Goal: Transaction & Acquisition: Purchase product/service

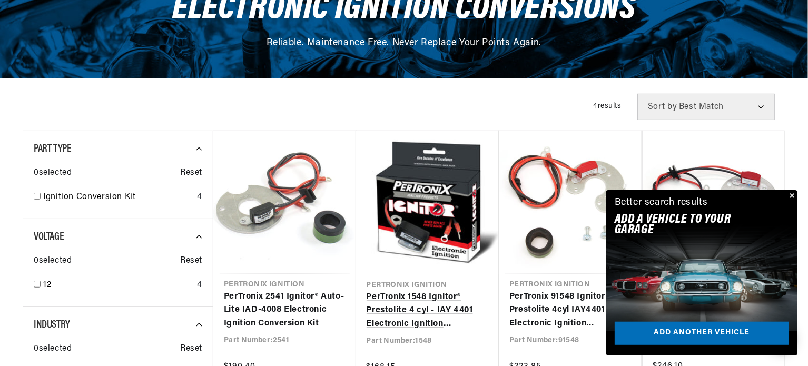
scroll to position [158, 0]
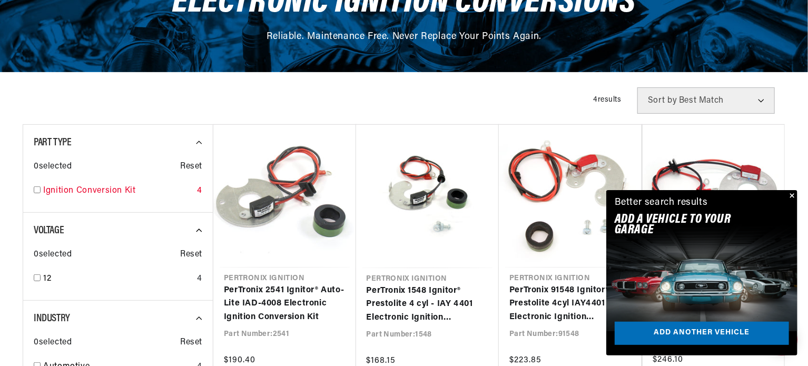
click at [36, 187] on input "checkbox" at bounding box center [37, 190] width 7 height 7
checkbox input "true"
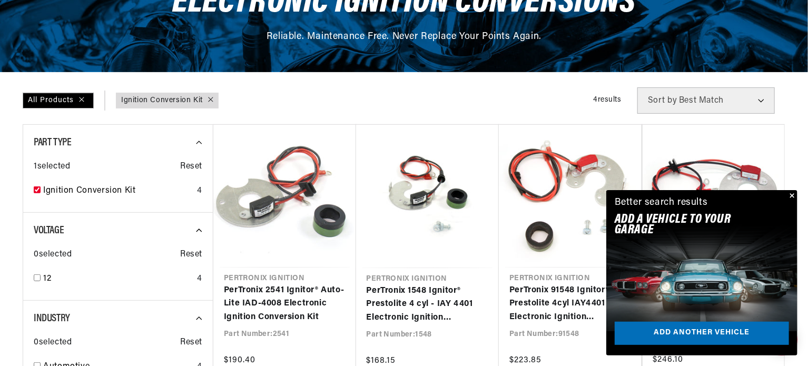
scroll to position [0, 658]
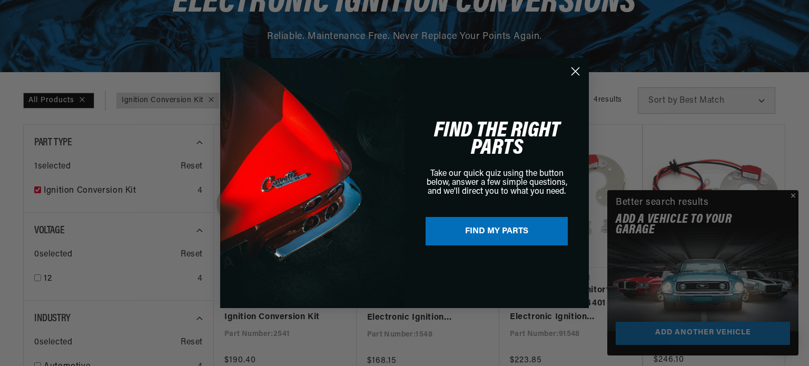
click at [789, 194] on div "Close dialog FIND THE RIGHT PARTS Take our quick quiz using the button below, a…" at bounding box center [404, 183] width 809 height 366
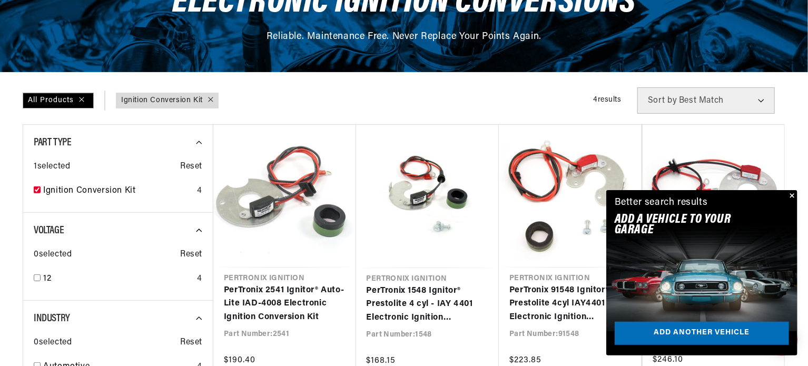
click at [791, 195] on button "Close" at bounding box center [791, 196] width 13 height 13
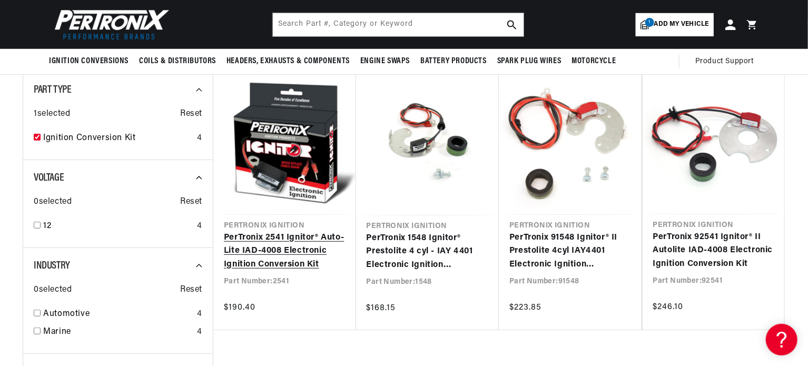
scroll to position [0, 0]
click at [305, 250] on link "PerTronix 2541 Ignitor® Auto-Lite IAD-4008 Electronic Ignition Conversion Kit" at bounding box center [285, 251] width 122 height 41
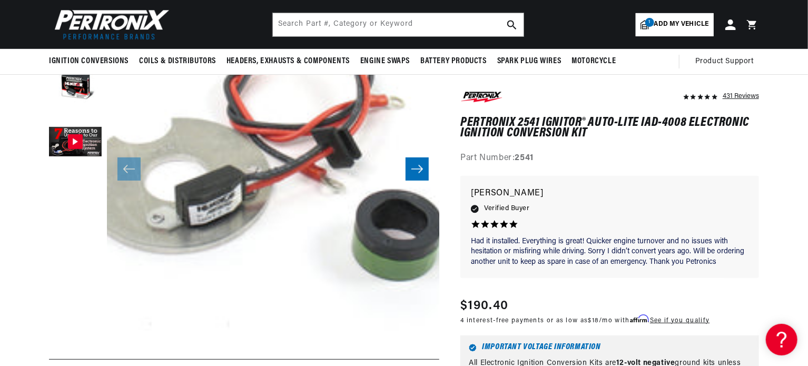
scroll to position [0, 351]
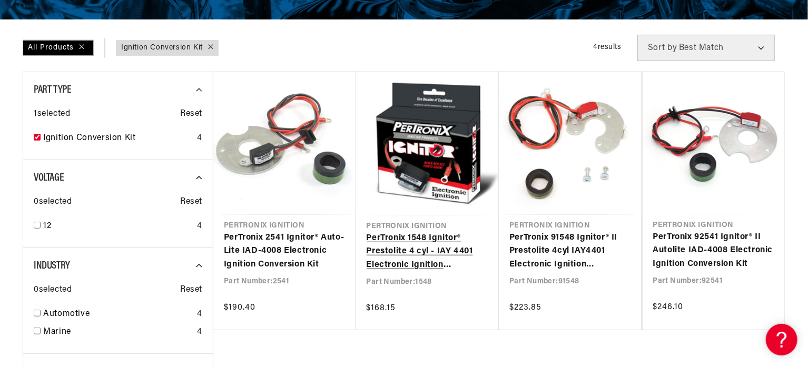
click at [436, 232] on link "PerTronix 1548 Ignitor® Prestolite 4 cyl - IAY 4401 Electronic Ignition Convers…" at bounding box center [428, 252] width 122 height 41
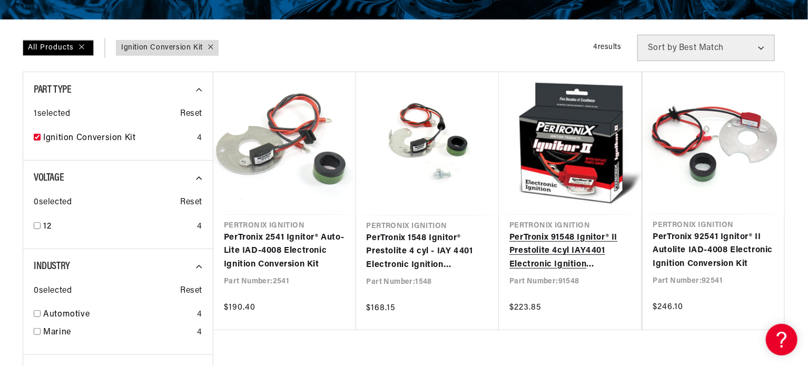
click at [581, 231] on link "PerTronix 91548 Ignitor® II Prestolite 4cyl IAY4401 Electronic Ignition Convers…" at bounding box center [571, 251] width 122 height 41
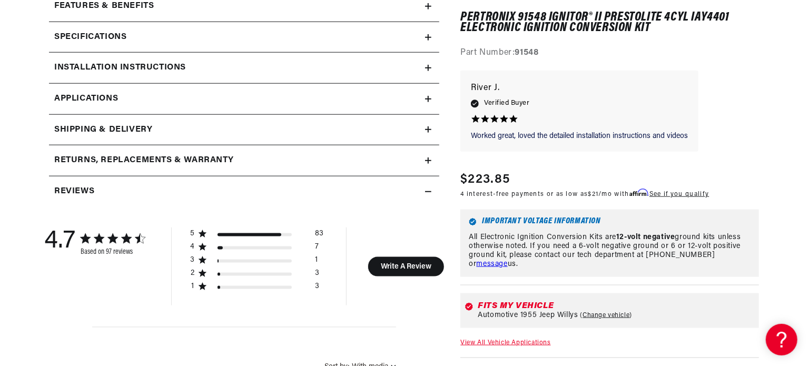
scroll to position [0, 658]
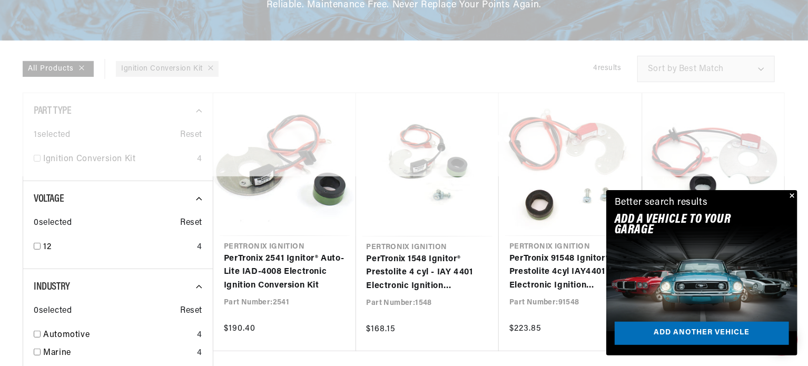
checkbox input "false"
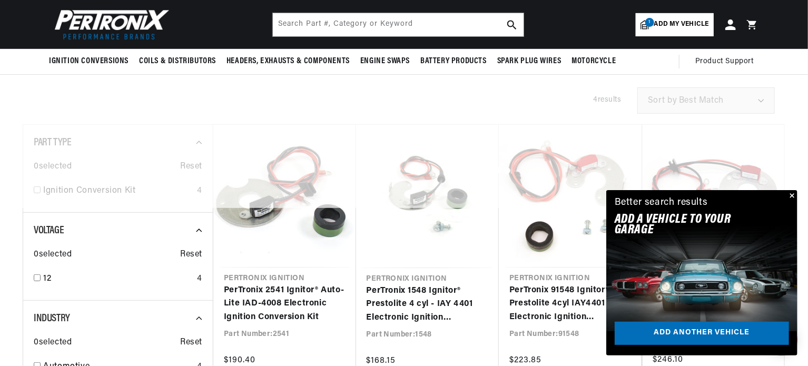
scroll to position [150, 0]
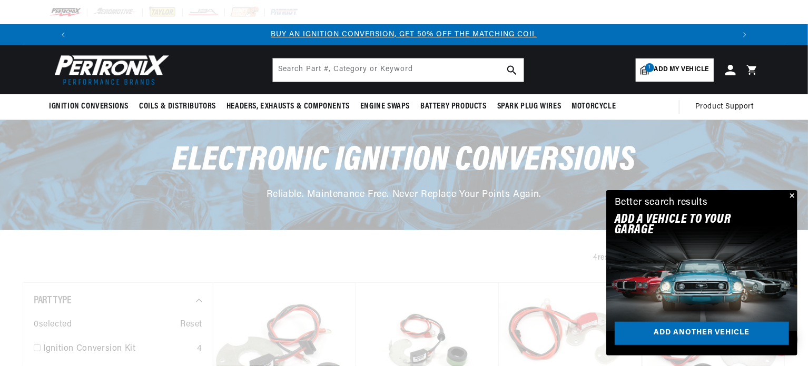
scroll to position [0, 172]
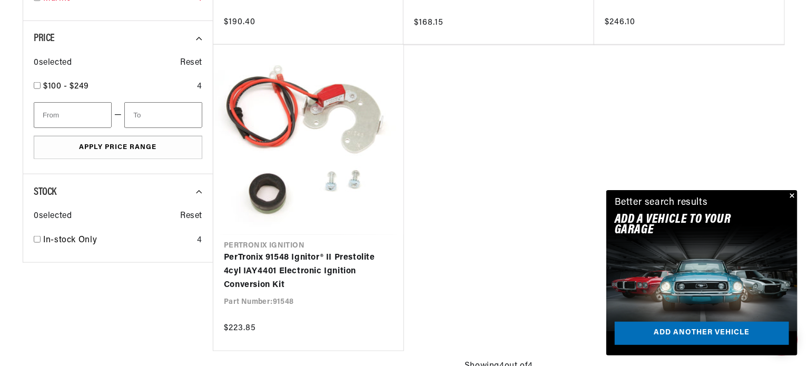
scroll to position [0, 1316]
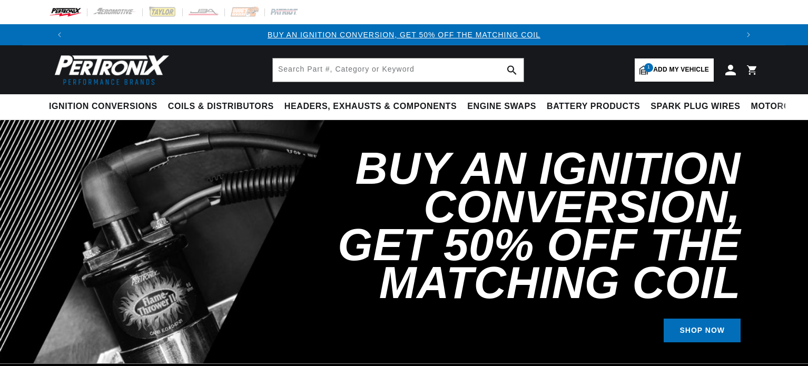
select select "1955"
select select "Jeep"
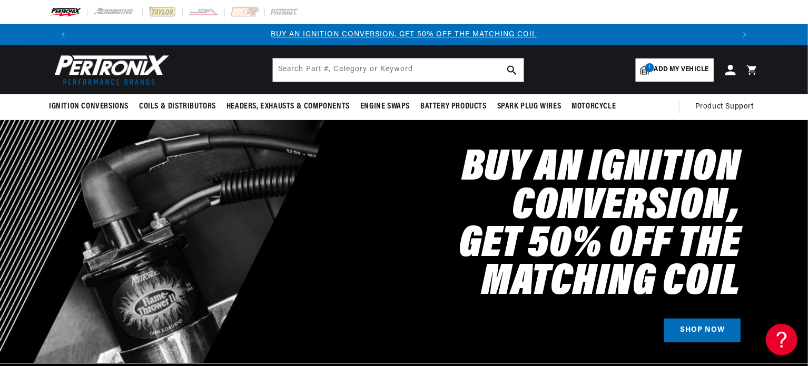
click at [679, 71] on span "Add my vehicle" at bounding box center [681, 70] width 55 height 10
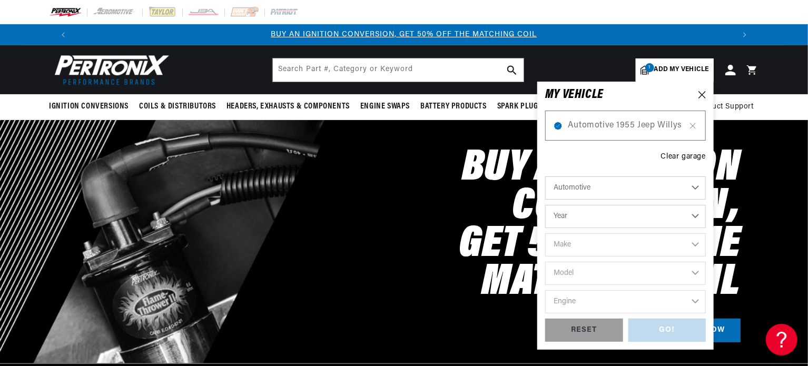
click at [770, 145] on div at bounding box center [404, 241] width 808 height 243
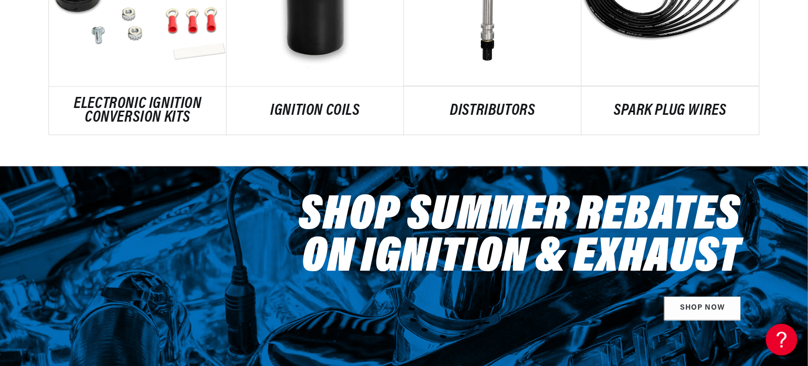
scroll to position [790, 0]
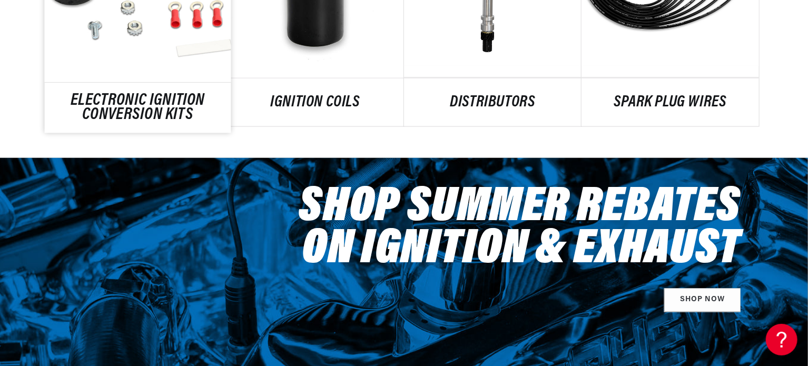
click at [156, 94] on link "ELECTRONIC IGNITION CONVERSION KITS" at bounding box center [138, 108] width 187 height 28
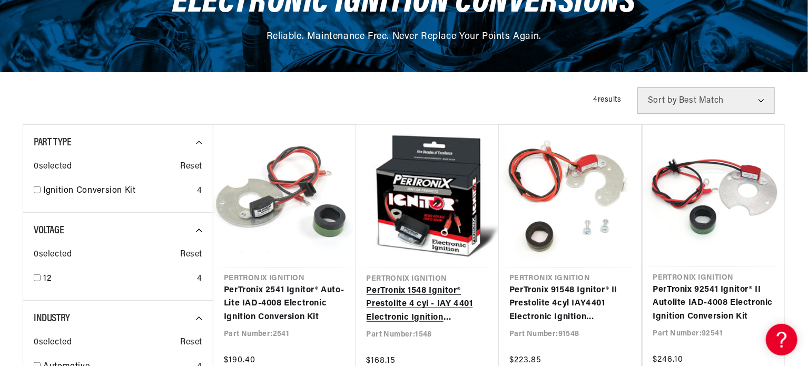
scroll to position [316, 0]
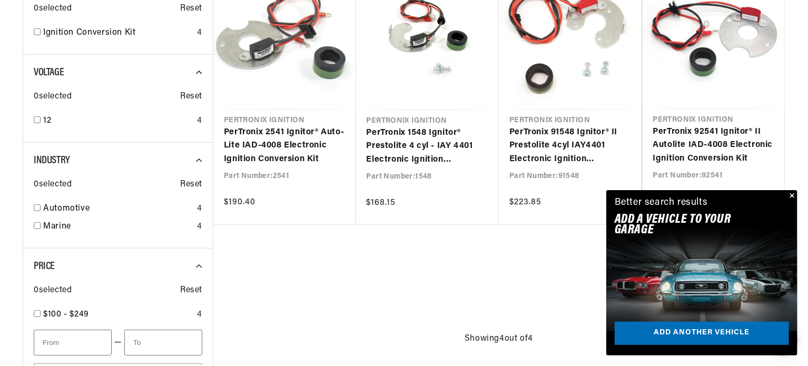
click at [793, 197] on button "Close" at bounding box center [791, 196] width 13 height 13
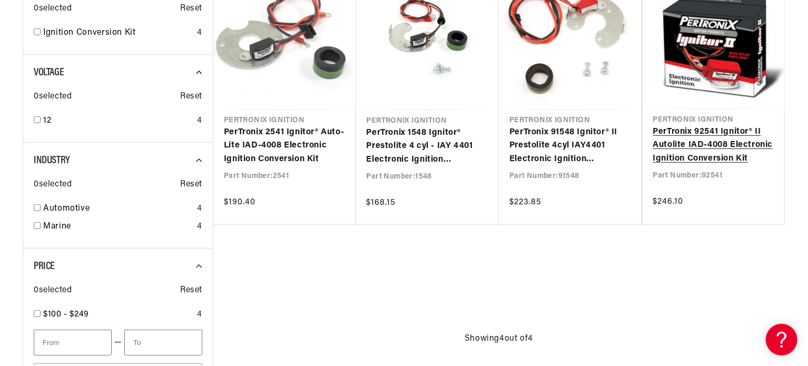
scroll to position [0, 658]
